Goal: Contribute content: Add original content to the website for others to see

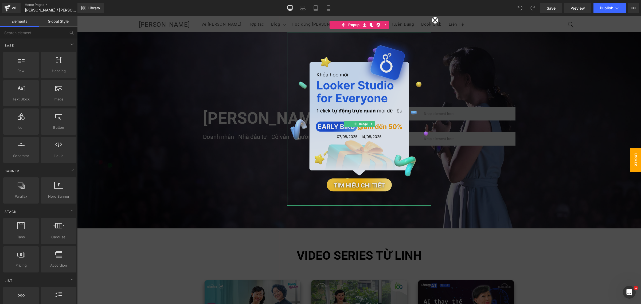
click at [381, 65] on img at bounding box center [359, 119] width 144 height 173
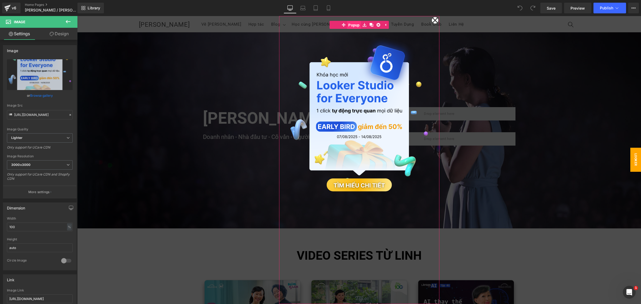
click at [348, 23] on span "Popup" at bounding box center [354, 25] width 14 height 8
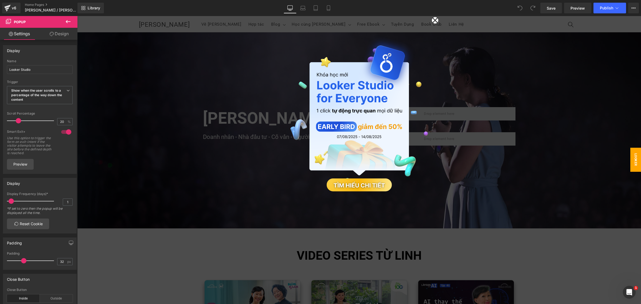
click at [513, 163] on div at bounding box center [359, 160] width 564 height 288
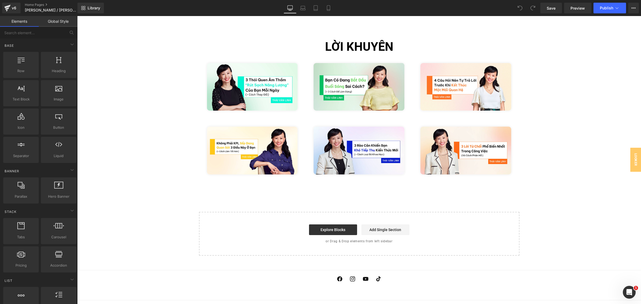
scroll to position [1165, 0]
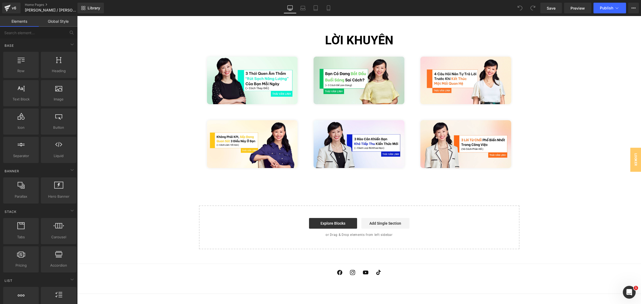
click at [277, 218] on div "Explore Blocks Add Single Section" at bounding box center [360, 223] width 304 height 11
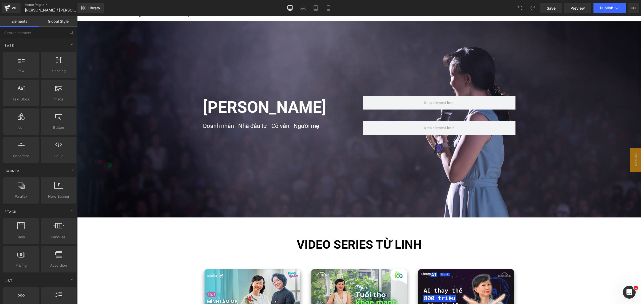
scroll to position [0, 0]
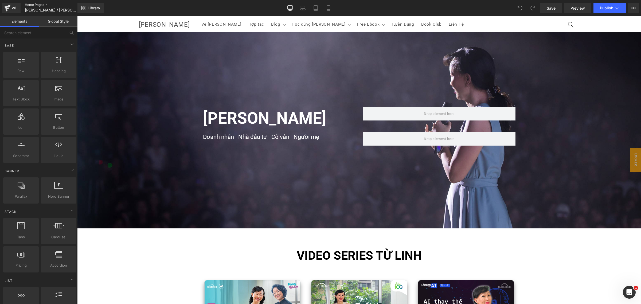
click at [38, 3] on link "Home Pages" at bounding box center [55, 5] width 61 height 4
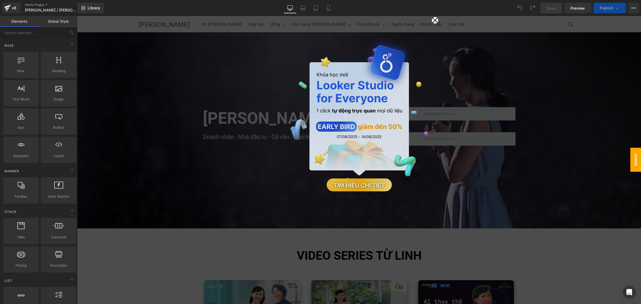
click at [340, 109] on img at bounding box center [359, 119] width 144 height 173
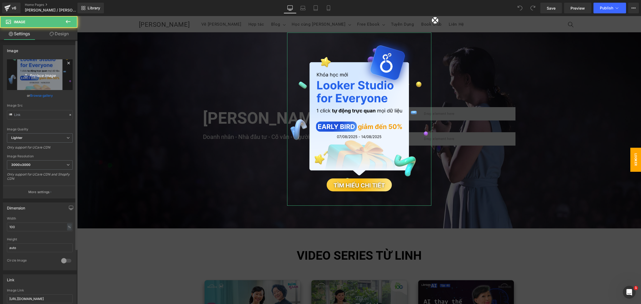
click at [30, 74] on icon "Replace Image" at bounding box center [39, 74] width 43 height 7
type input "C:\fakepath\Campaign Trung thu_Website Pop up.png"
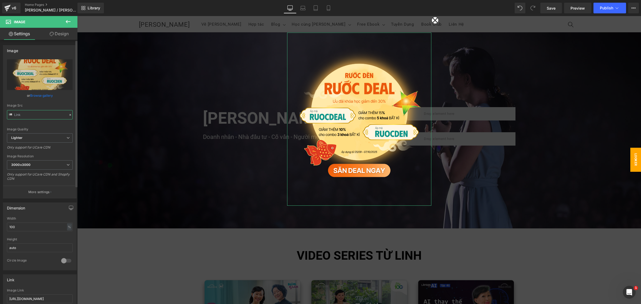
click at [49, 115] on input "text" at bounding box center [40, 114] width 66 height 9
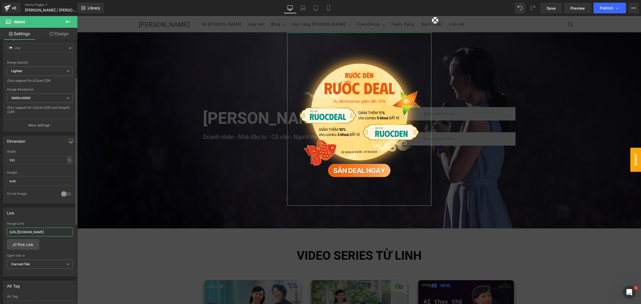
click at [49, 233] on input "[URL][DOMAIN_NAME]" at bounding box center [40, 232] width 66 height 9
paste input "[URL][DOMAIN_NAME]"
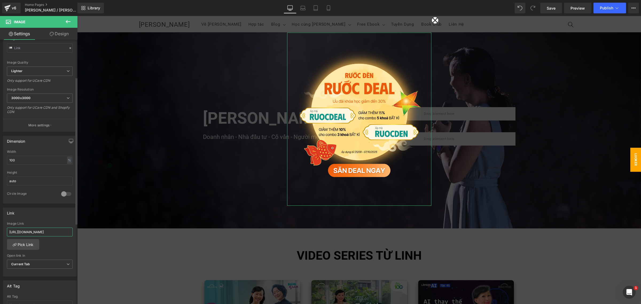
type input "[URL][DOMAIN_NAME]"
click at [58, 251] on div "[URL][DOMAIN_NAME] Image Link [URL][DOMAIN_NAME] Pick Link Current Tab New Tab …" at bounding box center [39, 249] width 73 height 55
click at [58, 261] on span "Current Tab" at bounding box center [40, 264] width 66 height 9
click at [63, 253] on div "[URL][DOMAIN_NAME] Image Link [URL][DOMAIN_NAME] Pick Link Current Tab New Tab …" at bounding box center [38, 249] width 71 height 55
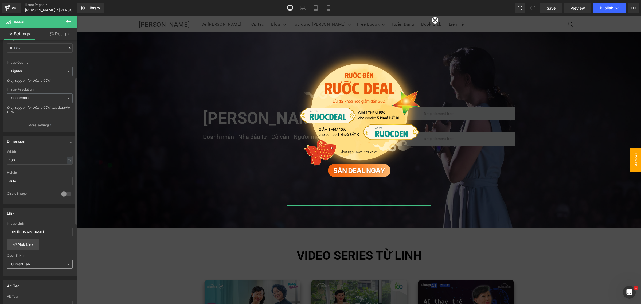
click at [52, 265] on span "Current Tab" at bounding box center [40, 264] width 66 height 9
click at [43, 280] on li "New Tab" at bounding box center [39, 282] width 64 height 8
click at [57, 248] on div "[URL][DOMAIN_NAME] Image Link [URL][DOMAIN_NAME] Pick Link Current Tab New Tab …" at bounding box center [39, 249] width 73 height 55
click at [306, 7] on link "Laptop" at bounding box center [303, 8] width 13 height 11
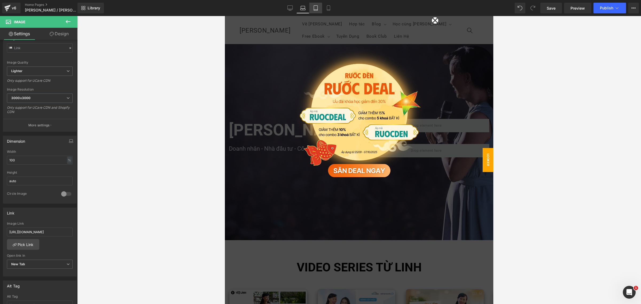
click at [314, 7] on icon at bounding box center [315, 7] width 5 height 5
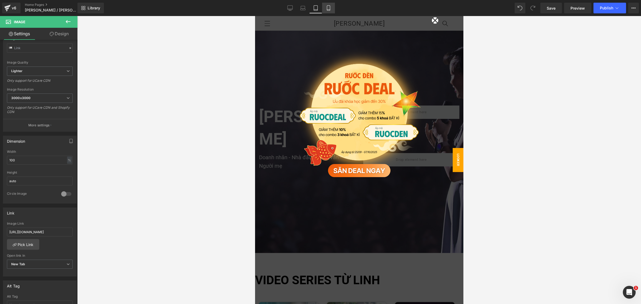
click at [330, 5] on link "Mobile" at bounding box center [328, 8] width 13 height 11
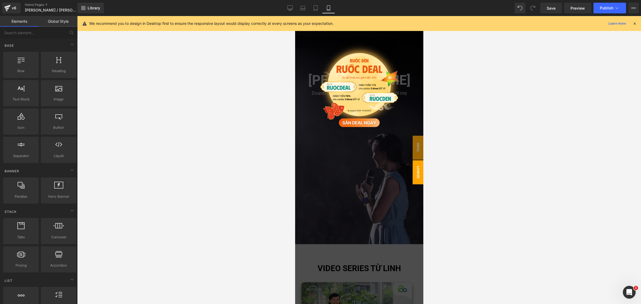
click at [412, 174] on span "Looker Studio" at bounding box center [412, 172] width 21 height 24
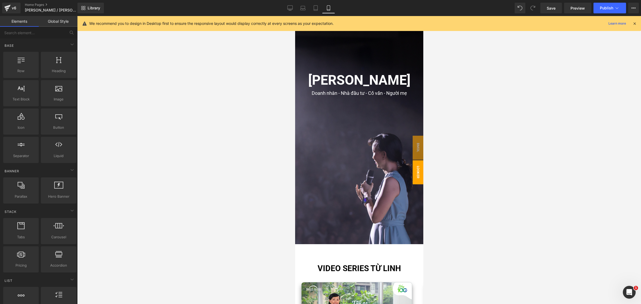
click at [414, 176] on span "Looker Studio" at bounding box center [412, 172] width 21 height 24
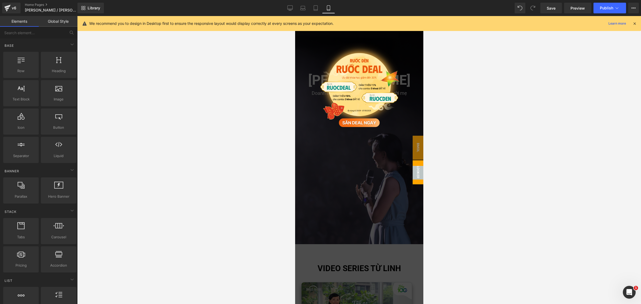
click at [414, 176] on span "Looker Studio" at bounding box center [412, 172] width 21 height 24
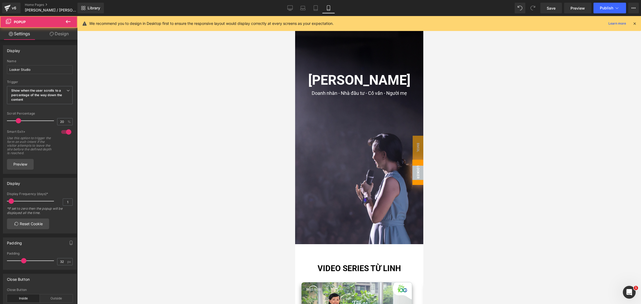
click at [414, 176] on span "Looker Studio" at bounding box center [412, 172] width 22 height 25
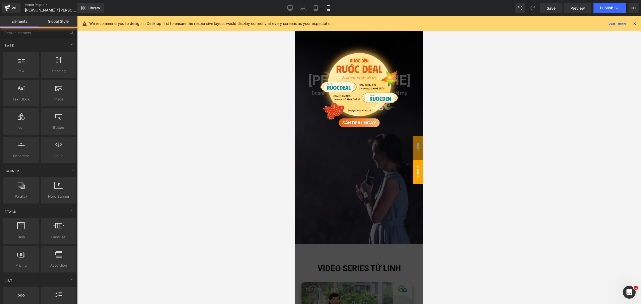
click at [414, 176] on span "Looker Studio" at bounding box center [412, 172] width 21 height 24
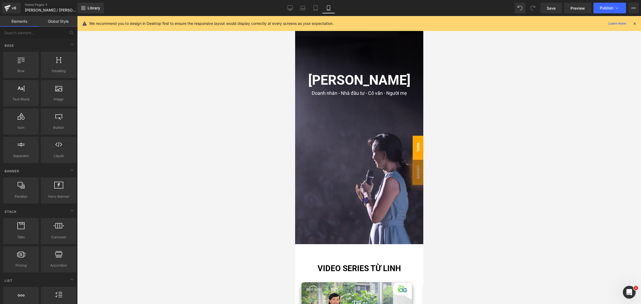
click at [414, 145] on span "BMDL" at bounding box center [418, 148] width 11 height 24
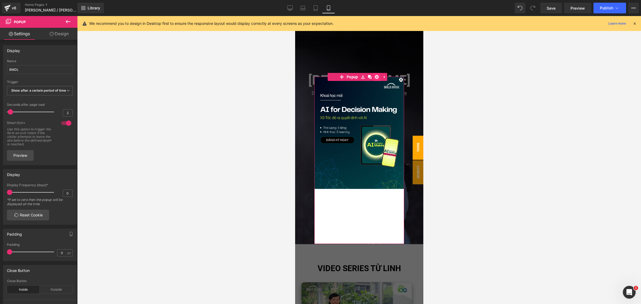
click at [376, 79] on icon at bounding box center [377, 77] width 4 height 4
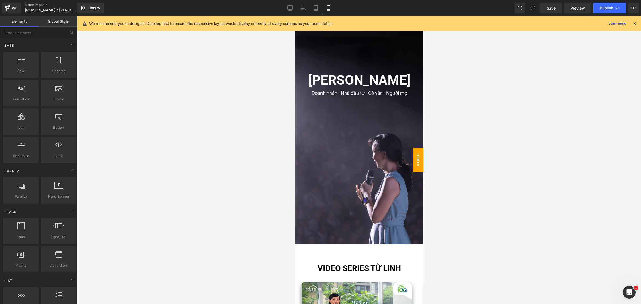
click at [413, 164] on span "Looker Studio" at bounding box center [412, 160] width 21 height 24
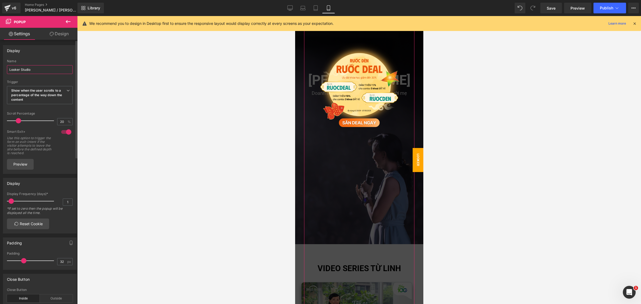
click at [32, 67] on input "Looker Studio" at bounding box center [40, 69] width 66 height 9
type input "Trung thu"
click at [314, 9] on icon at bounding box center [315, 7] width 5 height 5
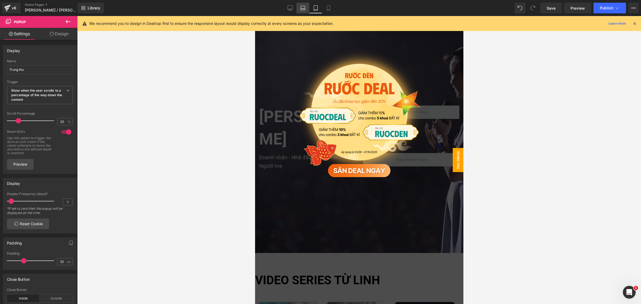
click at [305, 11] on link "Laptop" at bounding box center [303, 8] width 13 height 11
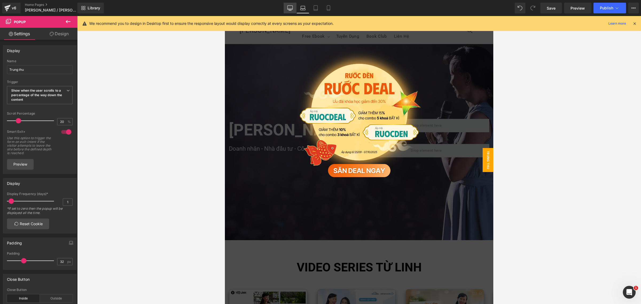
click at [292, 13] on link "Desktop" at bounding box center [290, 8] width 13 height 11
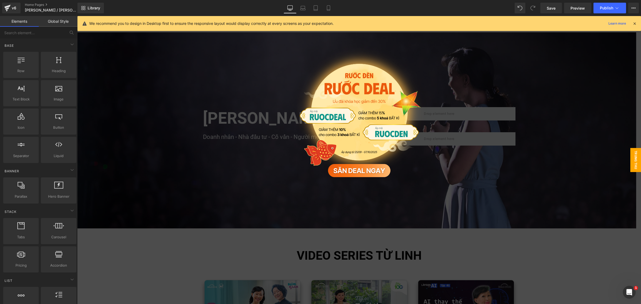
click at [503, 200] on div at bounding box center [359, 160] width 564 height 288
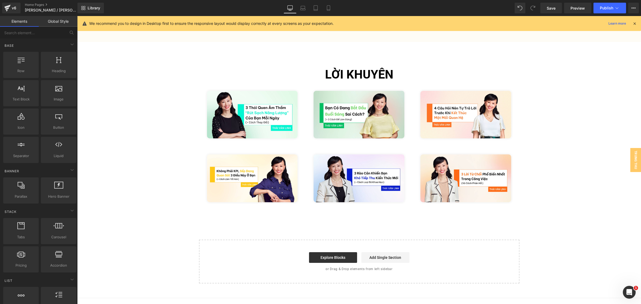
scroll to position [1165, 0]
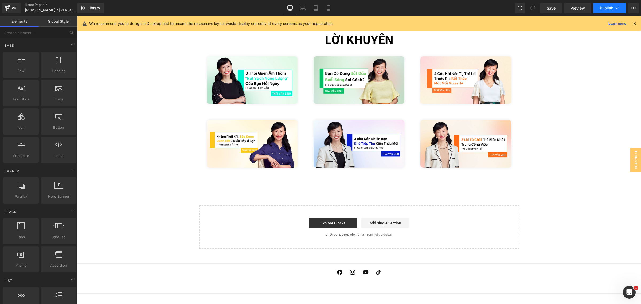
click at [604, 8] on span "Publish" at bounding box center [606, 8] width 13 height 4
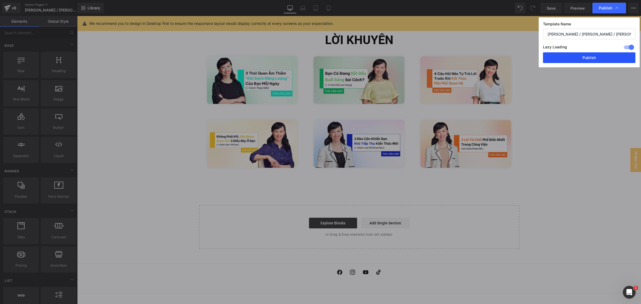
click at [587, 56] on button "Publish" at bounding box center [589, 57] width 92 height 11
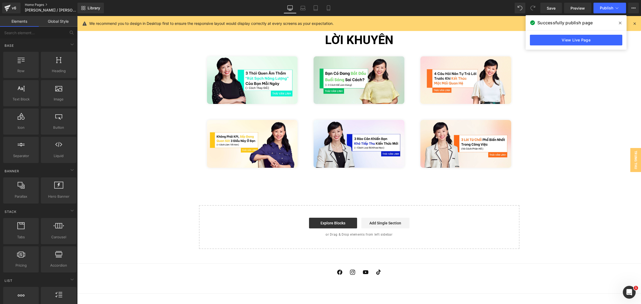
click at [32, 6] on link "Home Pages" at bounding box center [55, 5] width 61 height 4
